Goal: Task Accomplishment & Management: Manage account settings

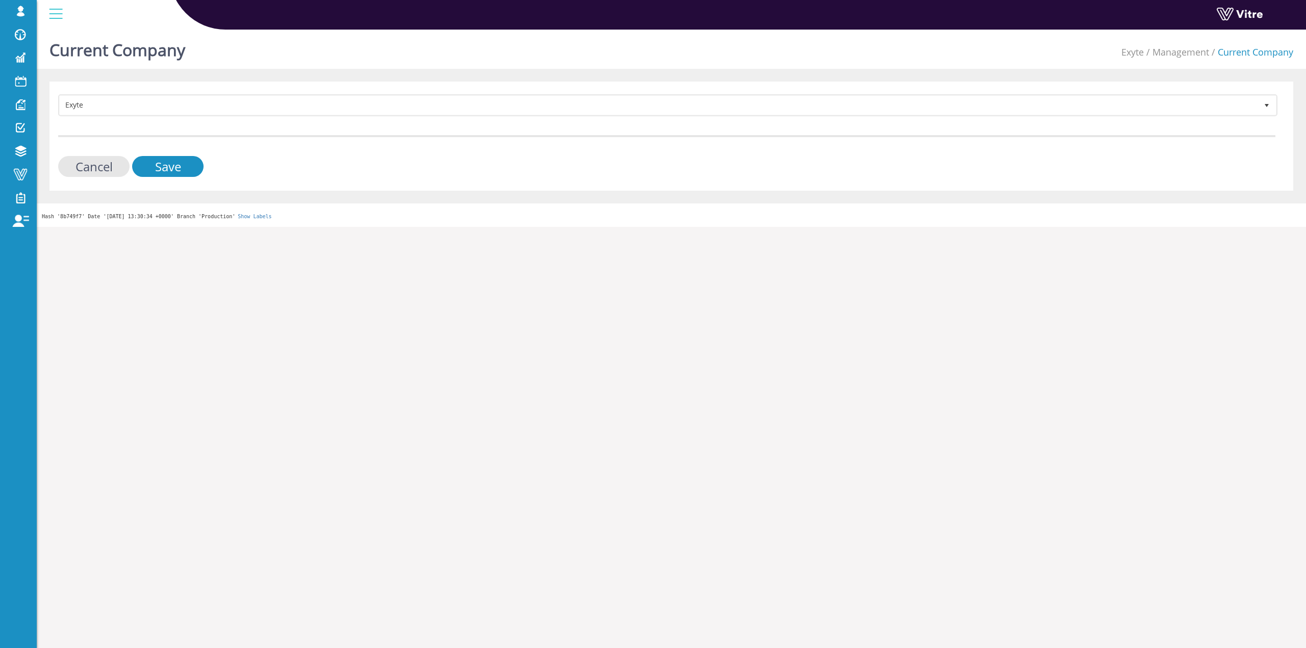
click at [169, 116] on form "Exyte 406 Cancel Save" at bounding box center [666, 135] width 1217 height 83
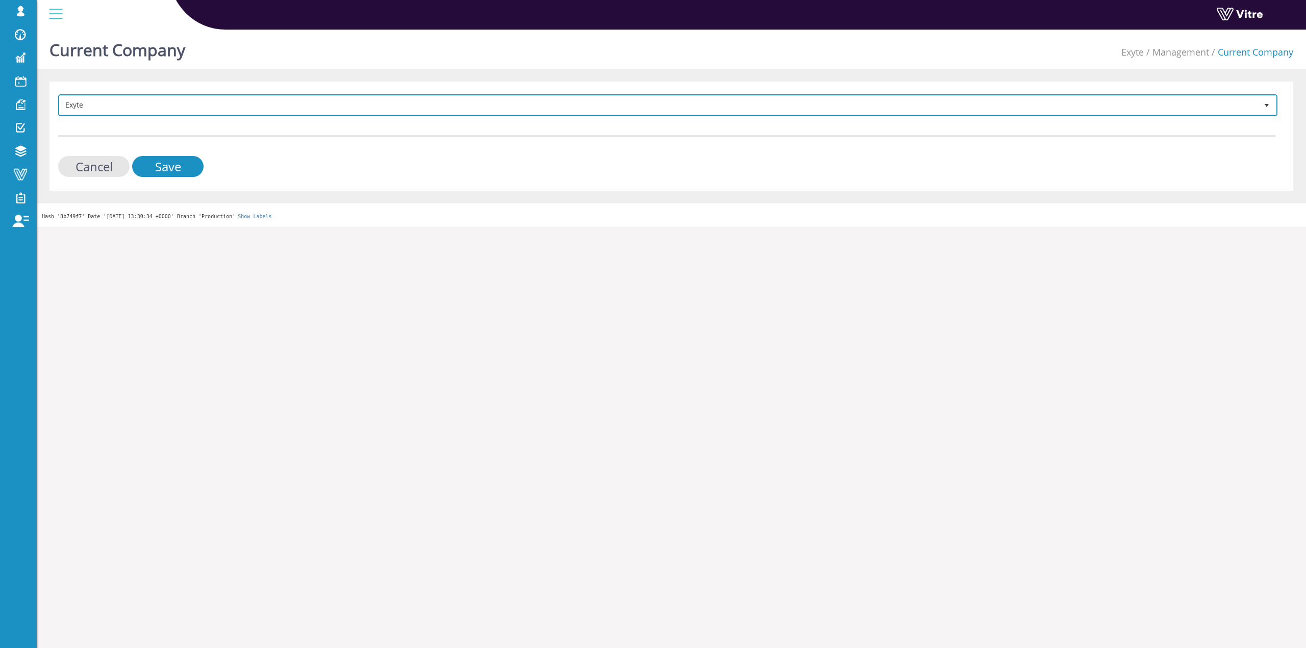
click at [173, 112] on span "Exyte" at bounding box center [658, 105] width 1197 height 18
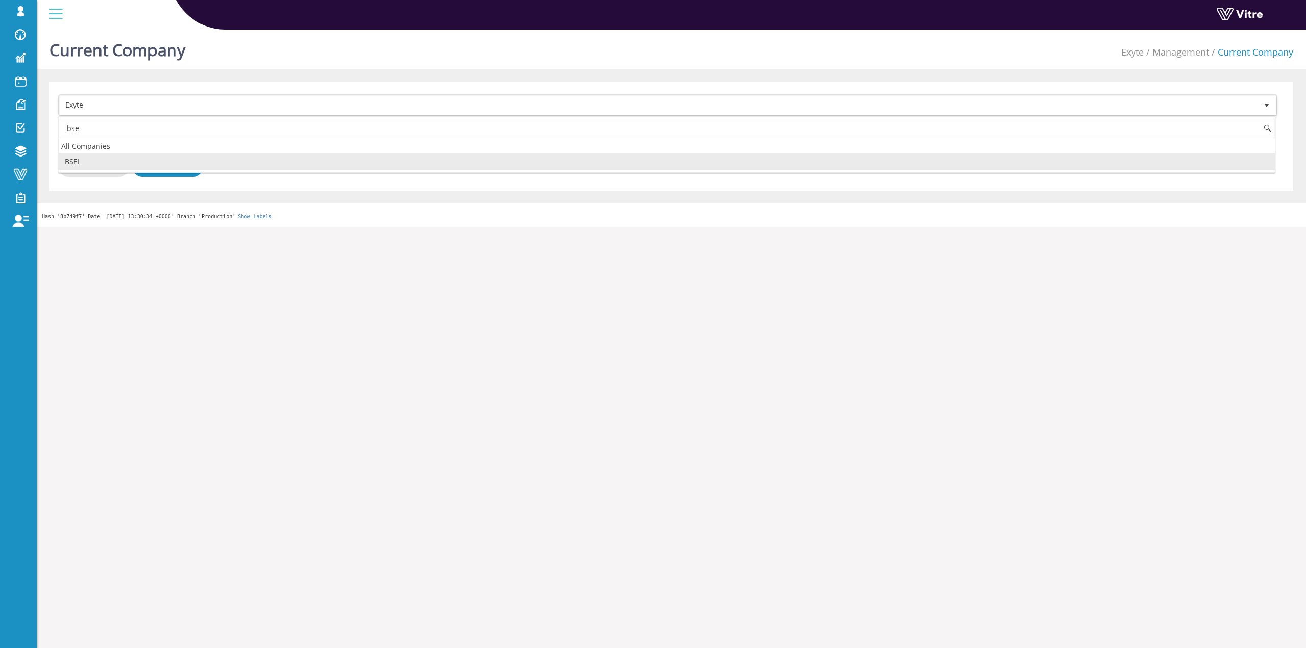
click at [99, 165] on li "BSEL" at bounding box center [667, 161] width 1216 height 17
type input "bse"
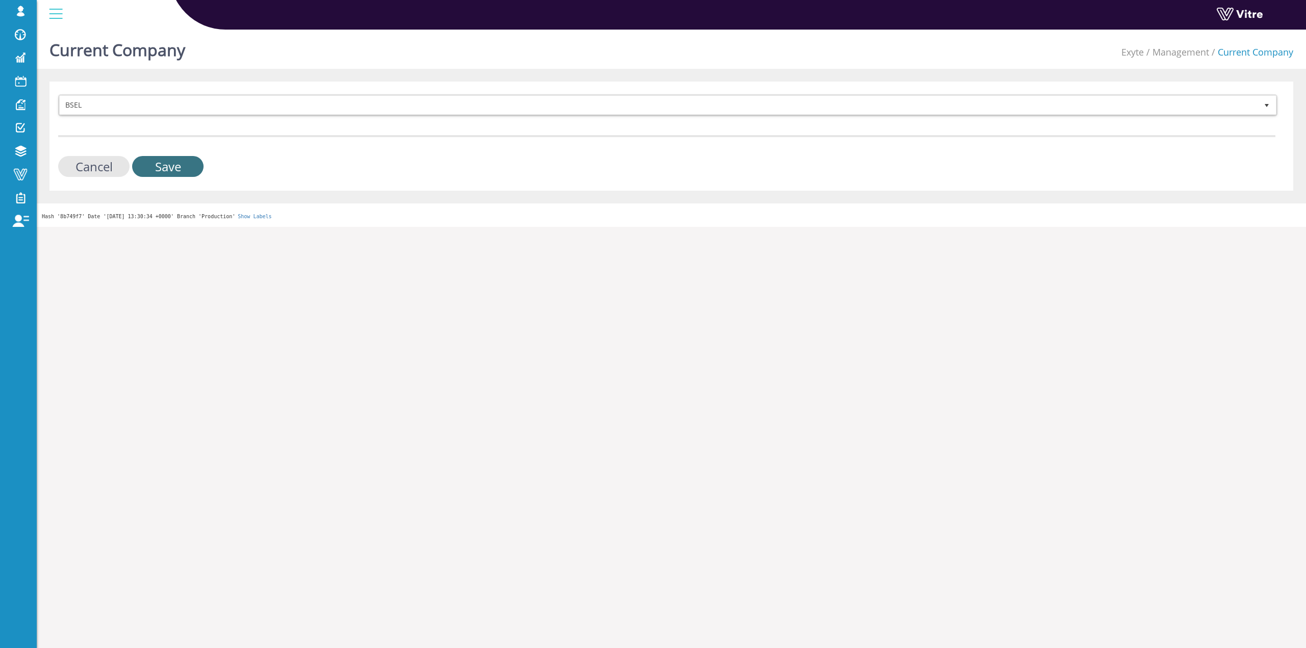
click at [187, 171] on input "Save" at bounding box center [167, 166] width 71 height 21
